Goal: Check status: Check status

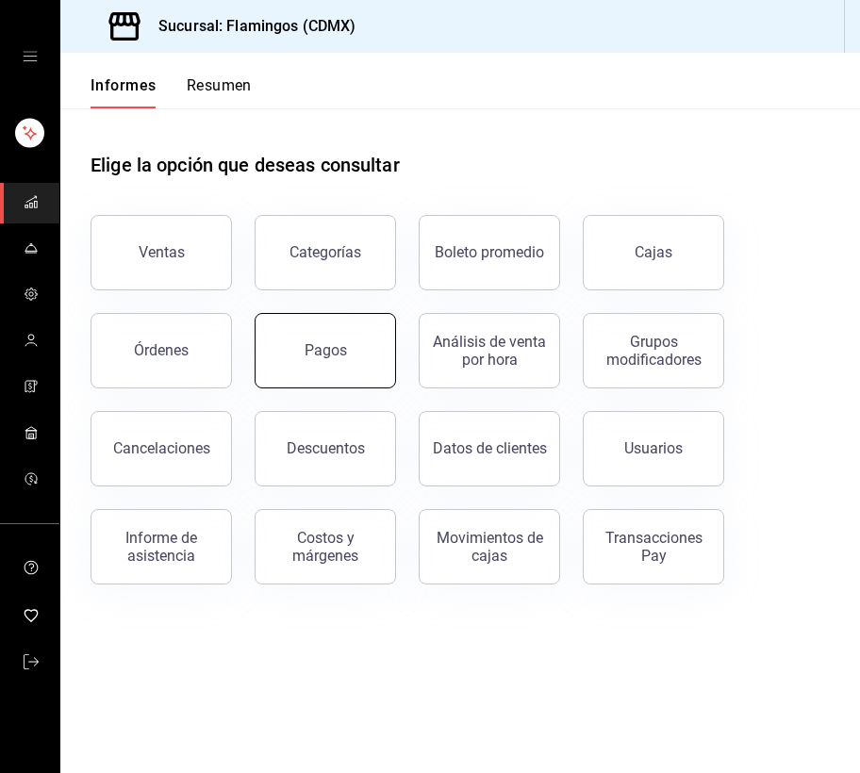
click at [321, 360] on button "Pagos" at bounding box center [324, 350] width 141 height 75
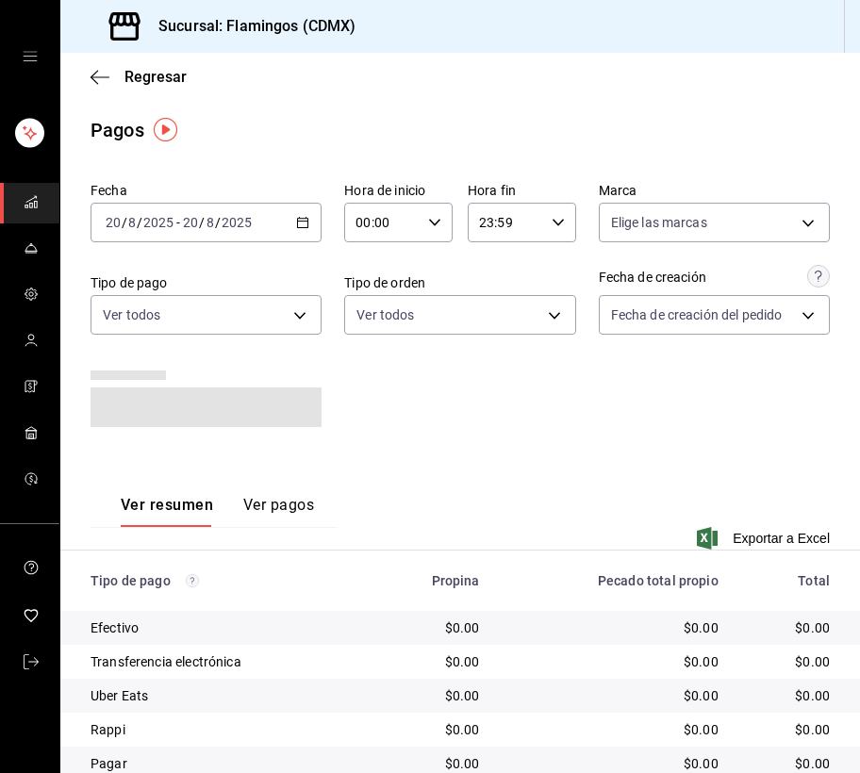
click at [302, 224] on \(Stroke\) "button" at bounding box center [302, 223] width 11 height 10
